Goal: Check status: Check status

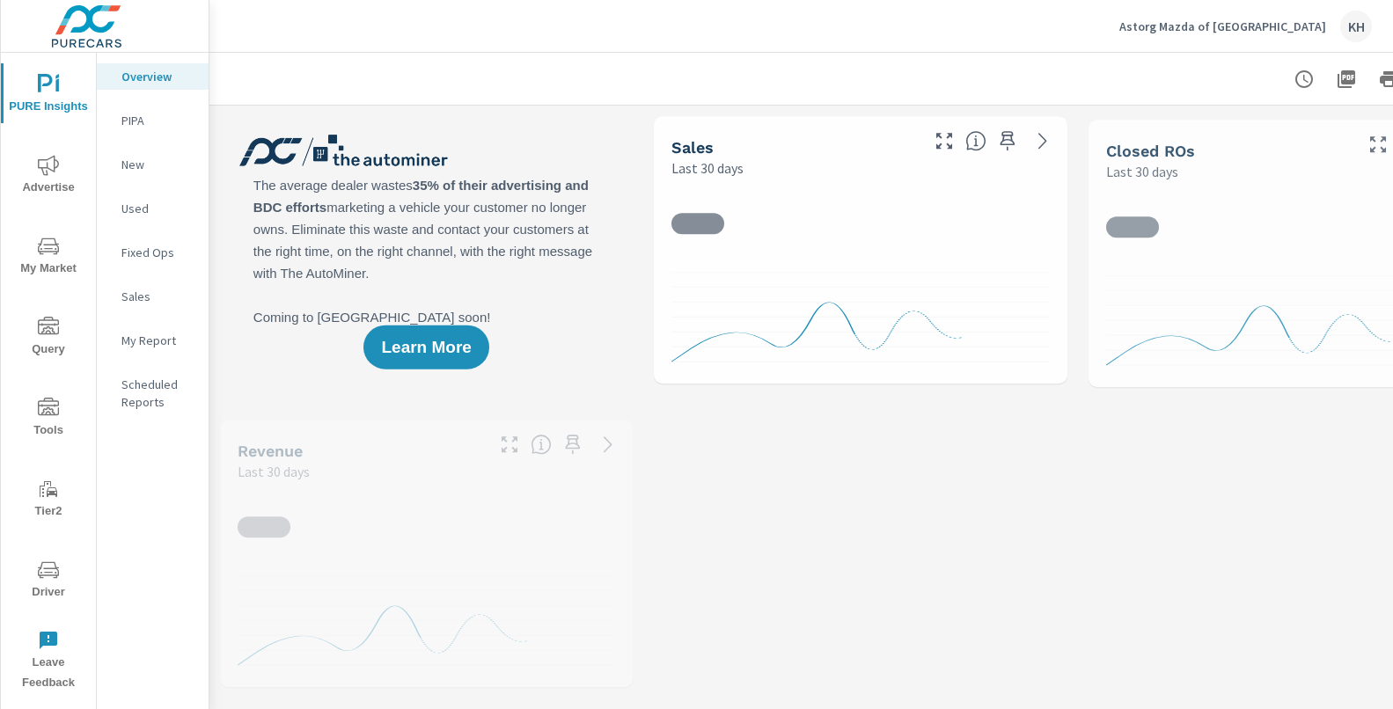
click at [41, 576] on icon "nav menu" at bounding box center [48, 569] width 21 height 17
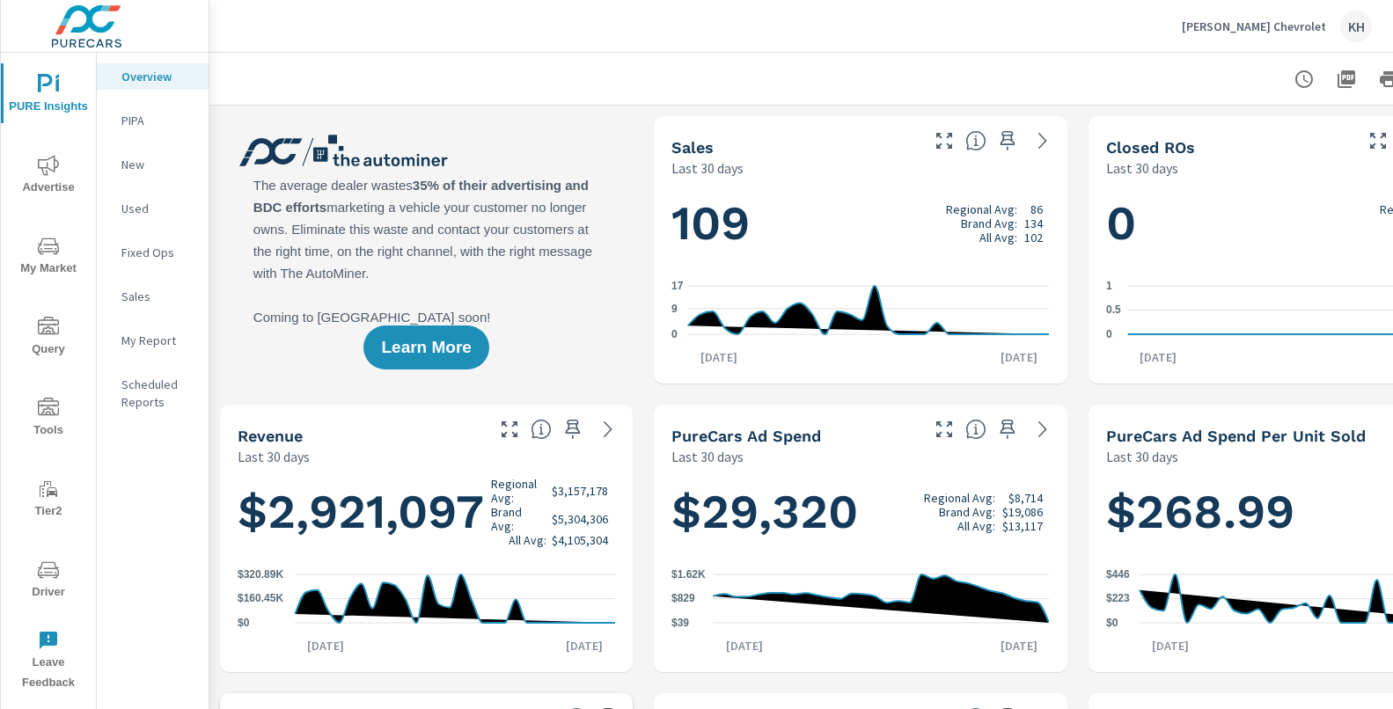
scroll to position [1, 0]
click at [38, 572] on icon "nav menu" at bounding box center [48, 569] width 21 height 17
